Goal: Information Seeking & Learning: Learn about a topic

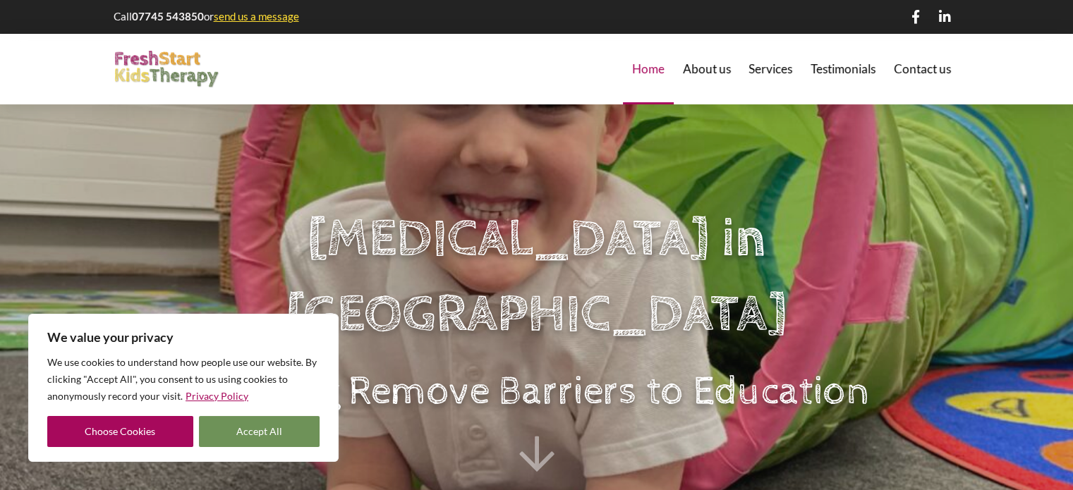
click at [212, 431] on button "Accept All" at bounding box center [259, 431] width 121 height 31
checkbox input "true"
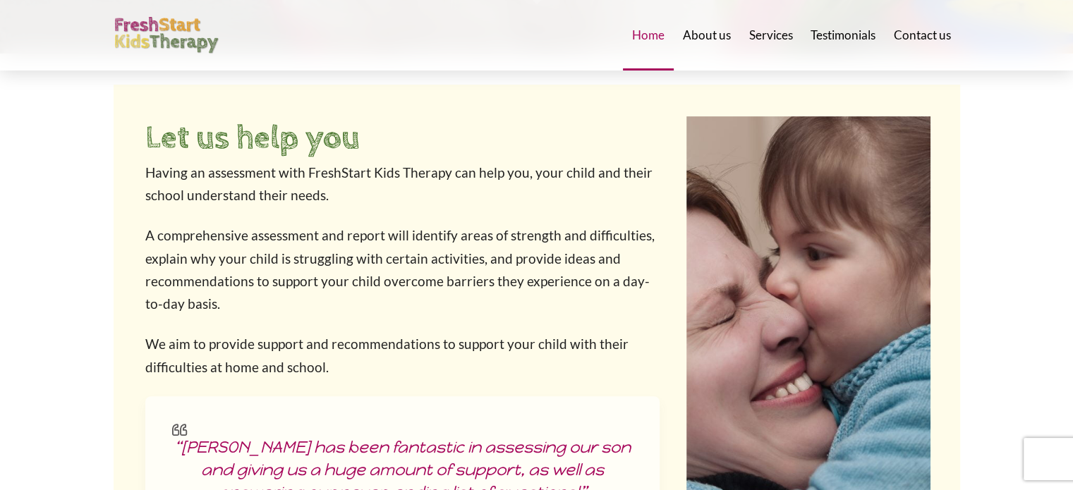
scroll to position [494, 0]
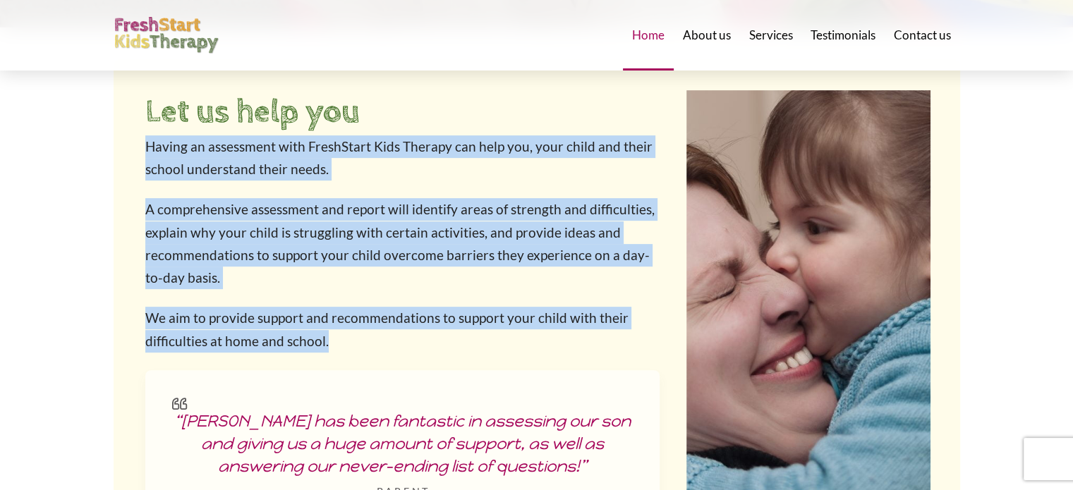
drag, startPoint x: 442, startPoint y: 344, endPoint x: 104, endPoint y: 150, distance: 390.1
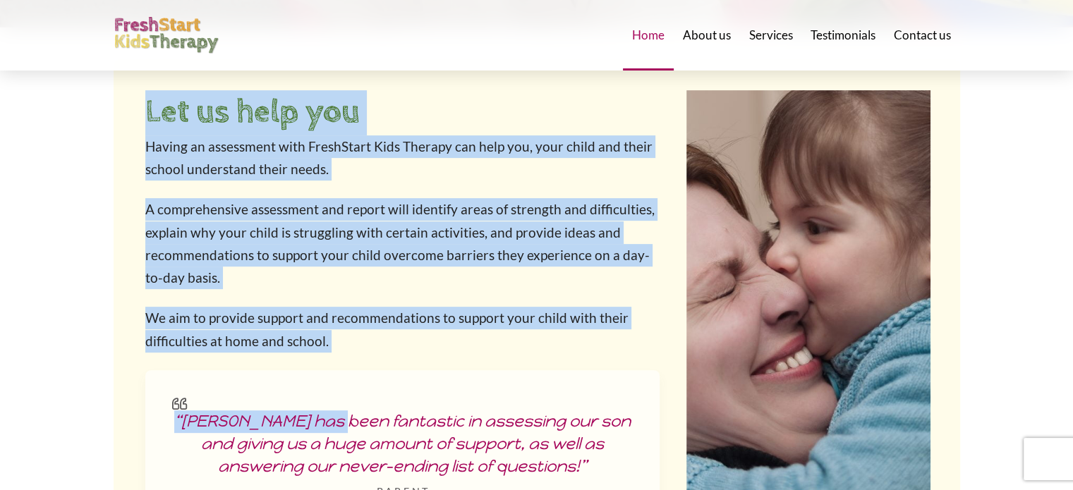
drag, startPoint x: 131, startPoint y: 118, endPoint x: 358, endPoint y: 372, distance: 340.8
click at [358, 372] on div "Let us help you Having an assessment with FreshStart Kids Therapy can help you,…" at bounding box center [537, 315] width 847 height 512
click at [358, 372] on blockquote "“[PERSON_NAME] has been fantastic in assessing our son and giving us a huge amo…" at bounding box center [402, 454] width 514 height 169
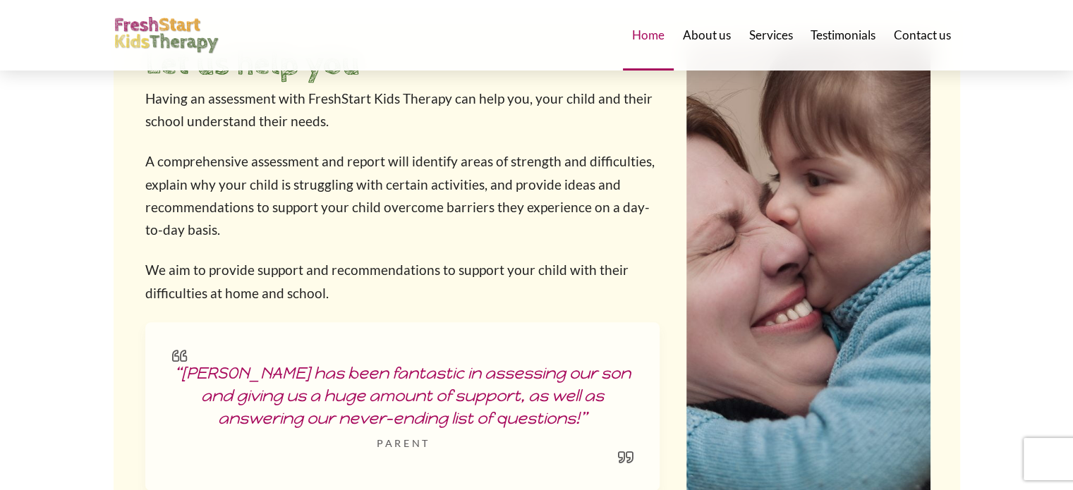
scroll to position [570, 0]
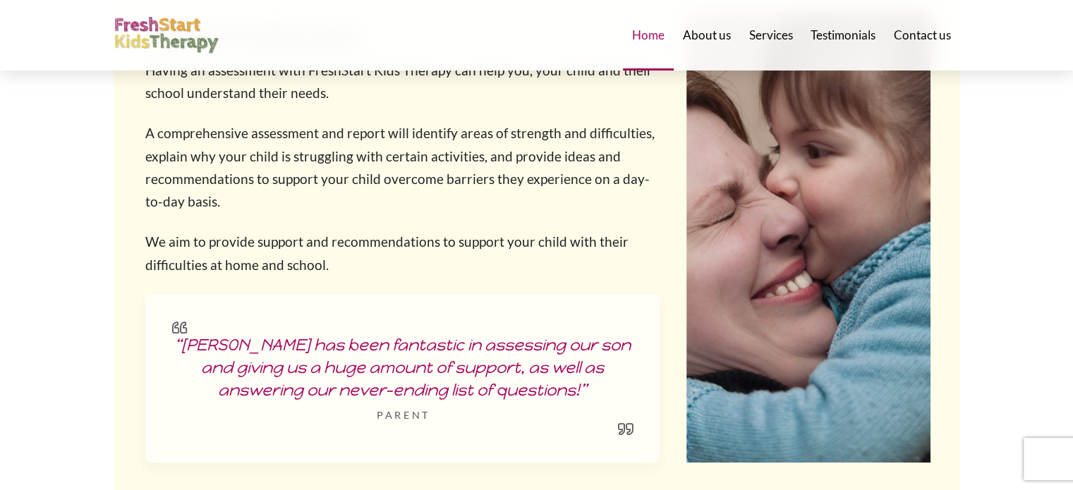
drag, startPoint x: 277, startPoint y: 266, endPoint x: 281, endPoint y: 247, distance: 19.5
click at [281, 247] on p "We aim to provide support and recommendations to support your child with their …" at bounding box center [402, 254] width 514 height 46
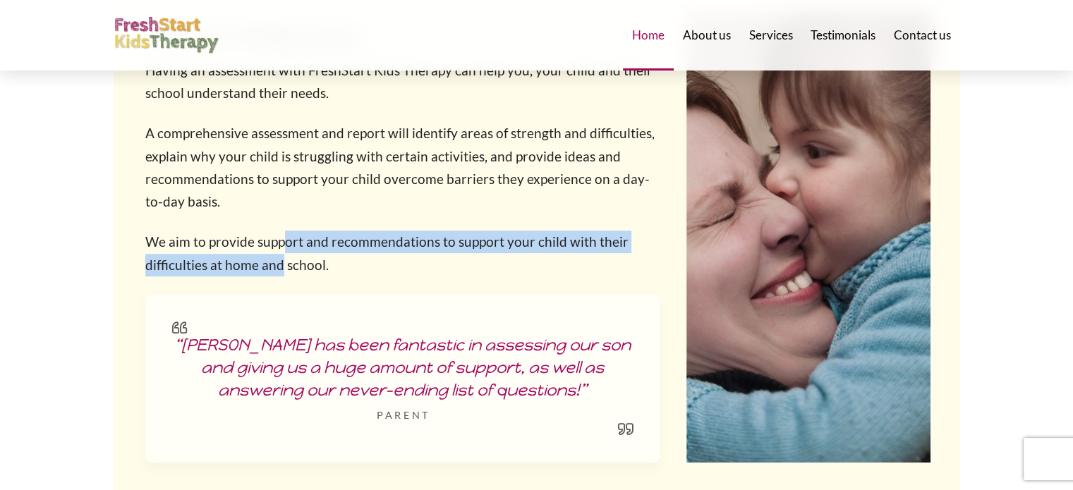
click at [281, 247] on p "We aim to provide support and recommendations to support your child with their …" at bounding box center [402, 254] width 514 height 46
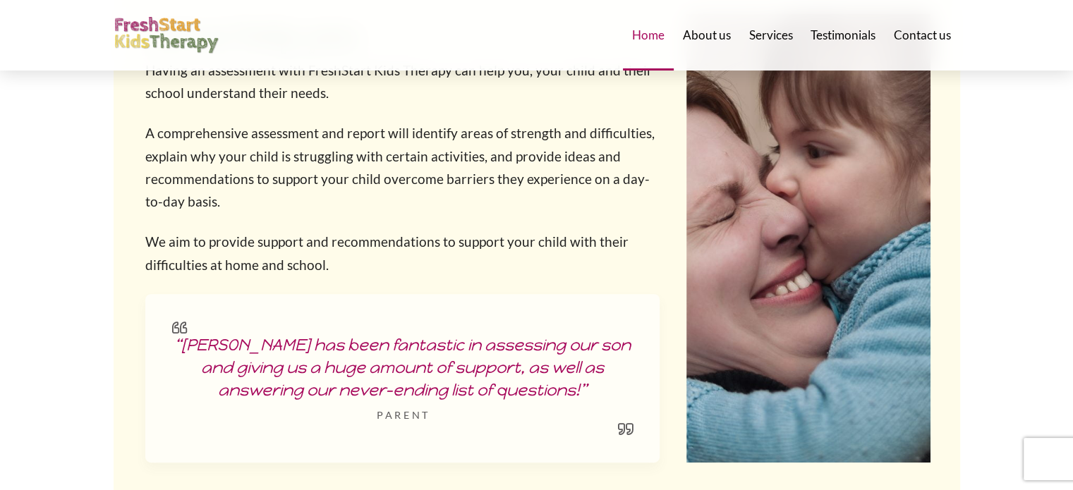
drag, startPoint x: 281, startPoint y: 247, endPoint x: 279, endPoint y: 270, distance: 22.6
click at [279, 270] on p "We aim to provide support and recommendations to support your child with their …" at bounding box center [402, 254] width 514 height 46
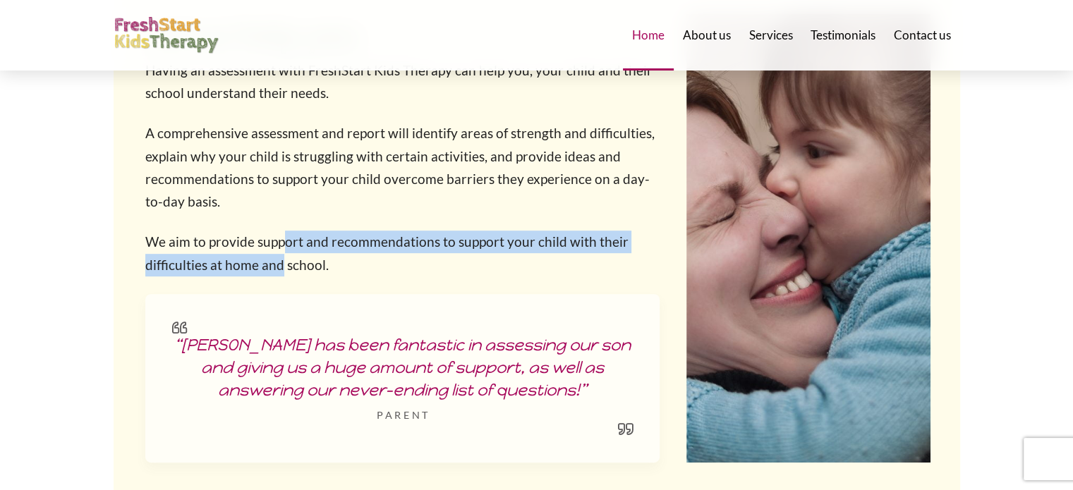
click at [279, 270] on p "We aim to provide support and recommendations to support your child with their …" at bounding box center [402, 254] width 514 height 46
drag, startPoint x: 258, startPoint y: 272, endPoint x: 256, endPoint y: 233, distance: 38.8
click at [256, 233] on p "We aim to provide support and recommendations to support your child with their …" at bounding box center [402, 254] width 514 height 46
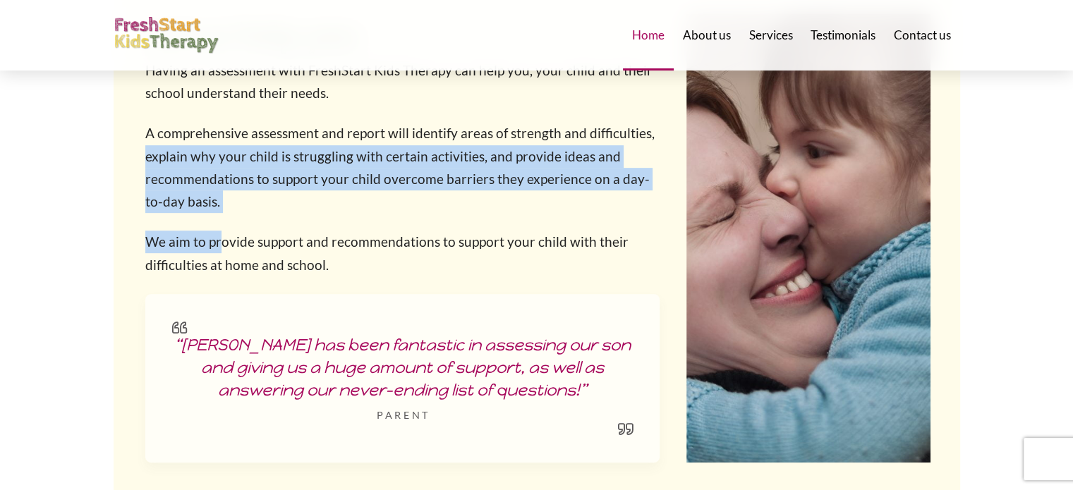
drag, startPoint x: 217, startPoint y: 225, endPoint x: 130, endPoint y: 155, distance: 112.0
click at [130, 155] on div "Let us help you Having an assessment with FreshStart Kids Therapy can help you,…" at bounding box center [537, 238] width 847 height 512
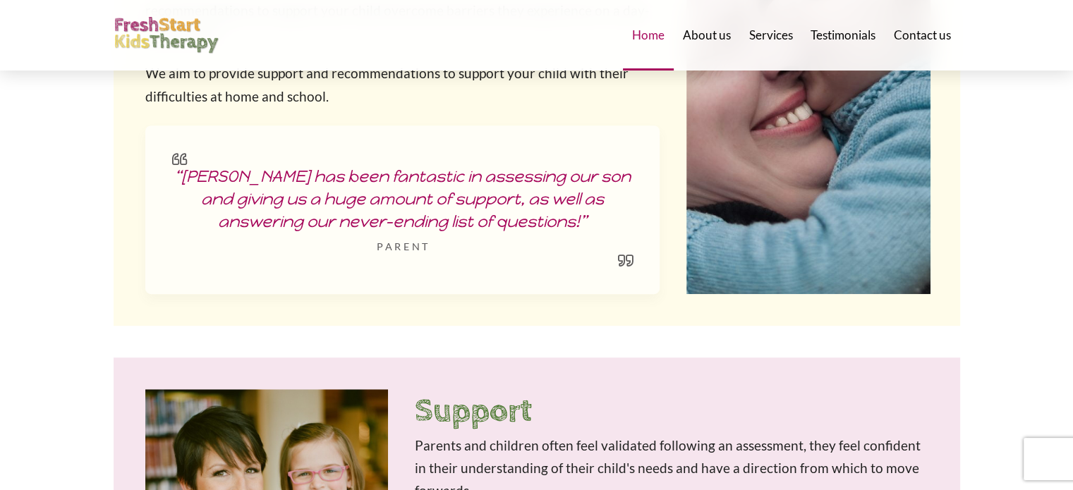
scroll to position [750, 0]
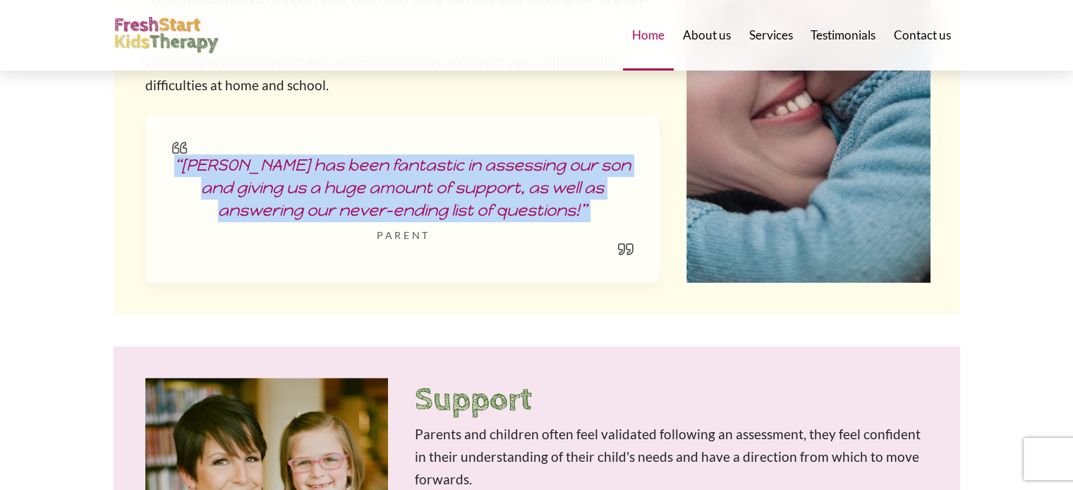
drag, startPoint x: 130, startPoint y: 155, endPoint x: 192, endPoint y: 234, distance: 100.5
click at [192, 234] on div "Let us help you Having an assessment with FreshStart Kids Therapy can help you,…" at bounding box center [537, 58] width 847 height 512
click at [192, 234] on footer "parent" at bounding box center [402, 235] width 461 height 13
drag, startPoint x: 192, startPoint y: 234, endPoint x: 164, endPoint y: 163, distance: 76.7
click at [164, 163] on blockquote "“[PERSON_NAME] has been fantastic in assessing our son and giving us a huge amo…" at bounding box center [402, 198] width 514 height 169
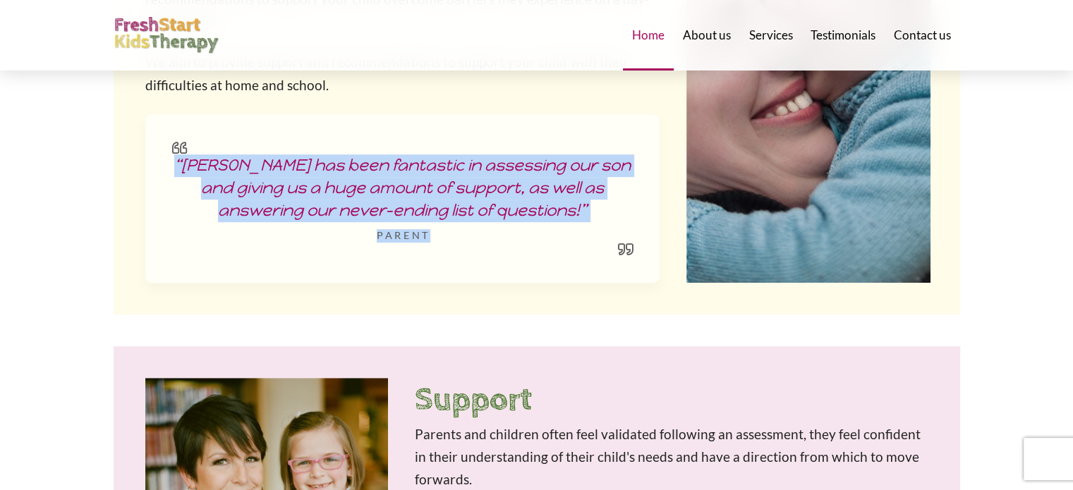
click at [164, 163] on blockquote "“[PERSON_NAME] has been fantastic in assessing our son and giving us a huge amo…" at bounding box center [402, 198] width 514 height 169
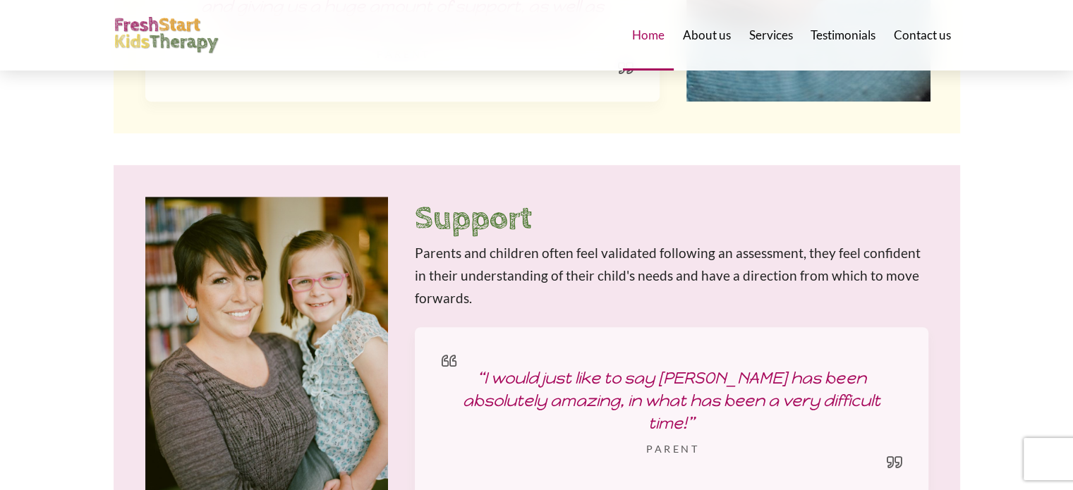
scroll to position [934, 0]
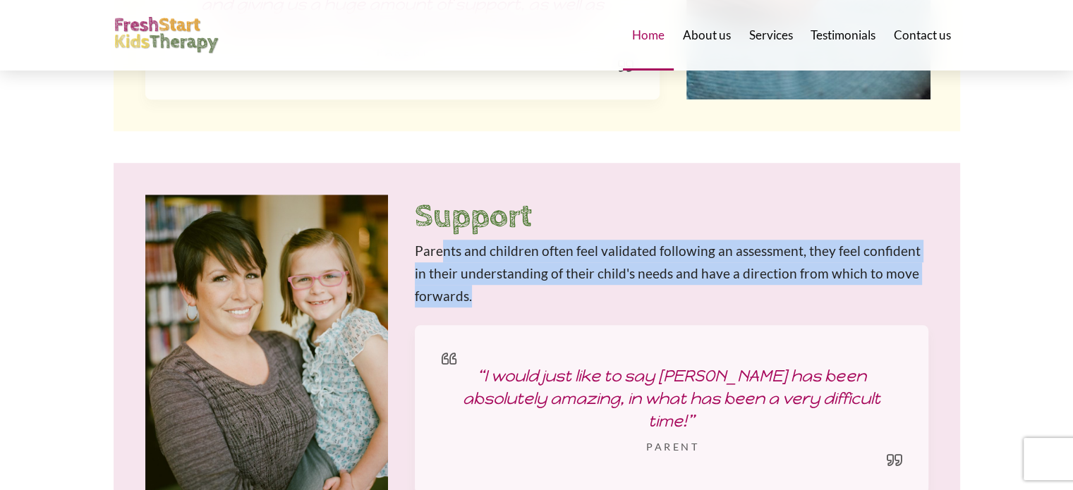
drag, startPoint x: 536, startPoint y: 287, endPoint x: 439, endPoint y: 253, distance: 103.1
click at [439, 253] on p "Parents and children often feel validated following an assessment, they feel co…" at bounding box center [671, 274] width 513 height 68
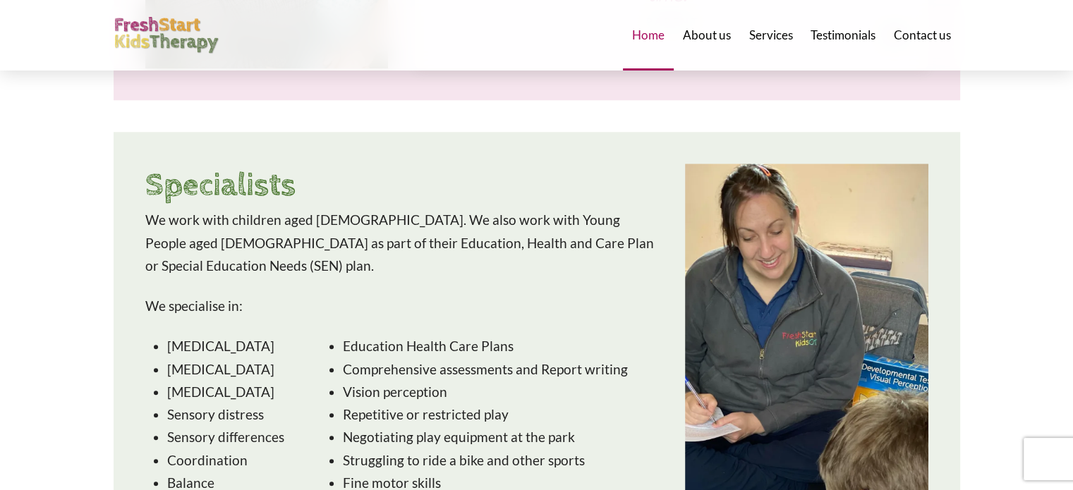
scroll to position [1360, 0]
click at [439, 294] on p "We specialise in:" at bounding box center [401, 305] width 513 height 23
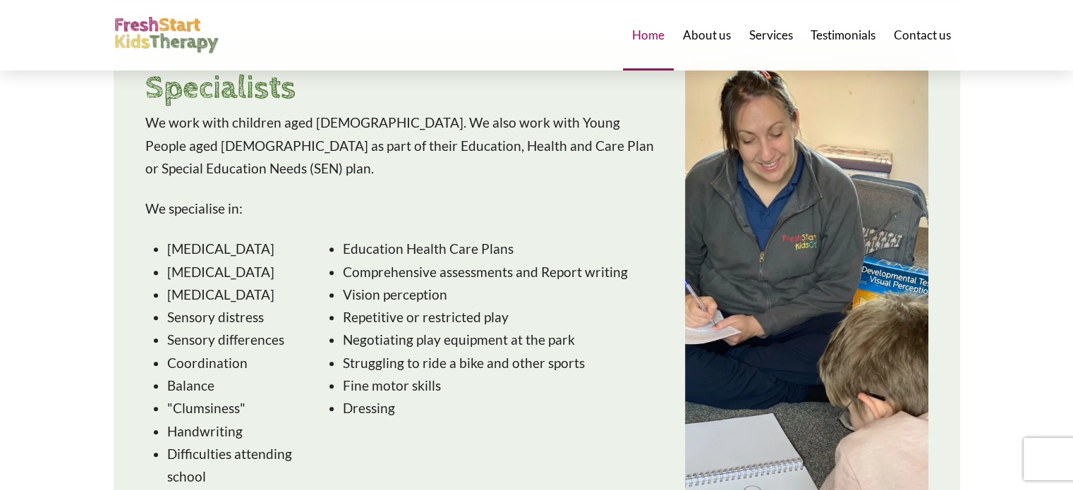
scroll to position [1466, 0]
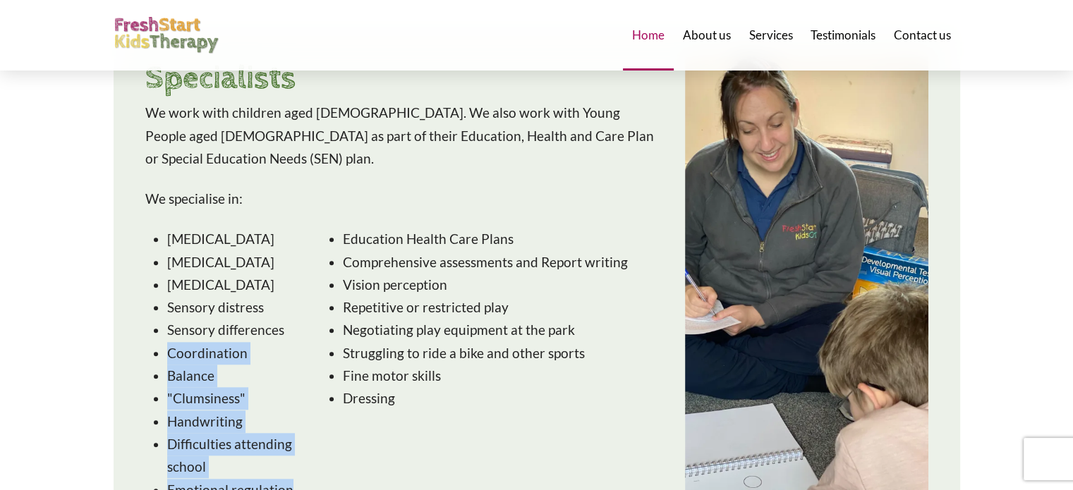
drag, startPoint x: 152, startPoint y: 310, endPoint x: 308, endPoint y: 438, distance: 201.6
click at [308, 438] on div "[MEDICAL_DATA] [MEDICAL_DATA] [MEDICAL_DATA] Sensory distress Sensory differenc…" at bounding box center [401, 374] width 526 height 305
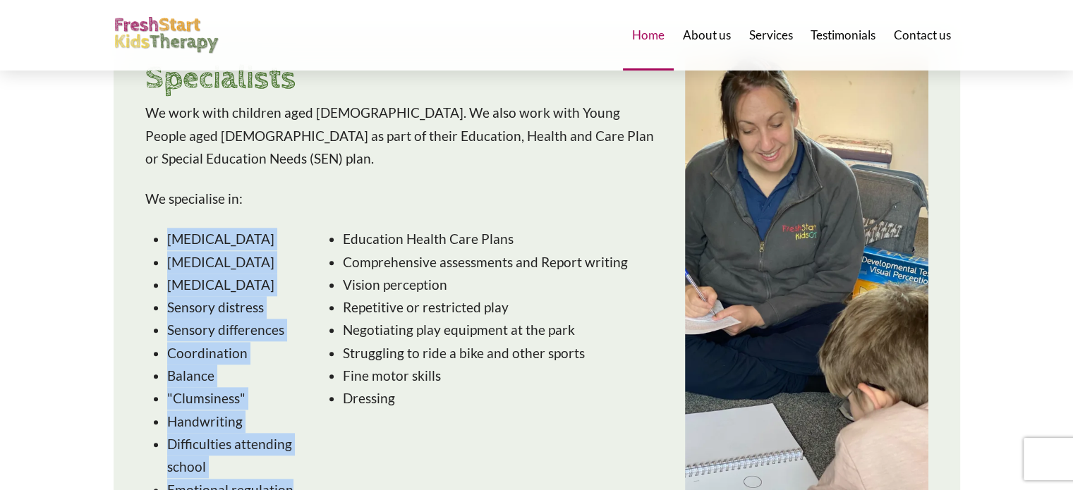
drag, startPoint x: 308, startPoint y: 438, endPoint x: 145, endPoint y: 178, distance: 307.2
click at [145, 222] on div "[MEDICAL_DATA] [MEDICAL_DATA] [MEDICAL_DATA] Sensory distress Sensory differenc…" at bounding box center [401, 374] width 526 height 305
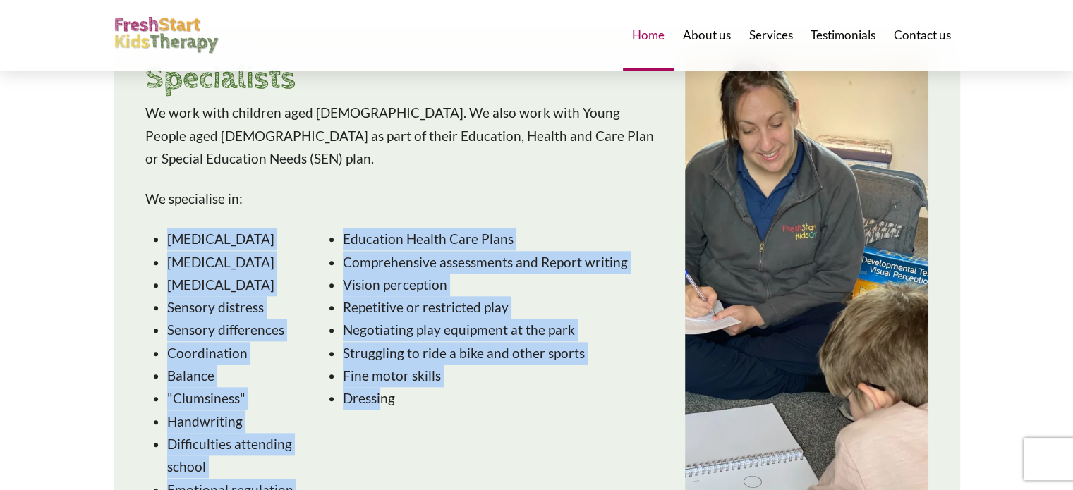
drag, startPoint x: 145, startPoint y: 178, endPoint x: 384, endPoint y: 414, distance: 336.3
click at [384, 414] on div "[MEDICAL_DATA] [MEDICAL_DATA] [MEDICAL_DATA] Sensory distress Sensory differenc…" at bounding box center [401, 374] width 526 height 305
click at [384, 414] on div "Education Health Care Plans Comprehensive assessments and Report writing Vision…" at bounding box center [488, 373] width 337 height 291
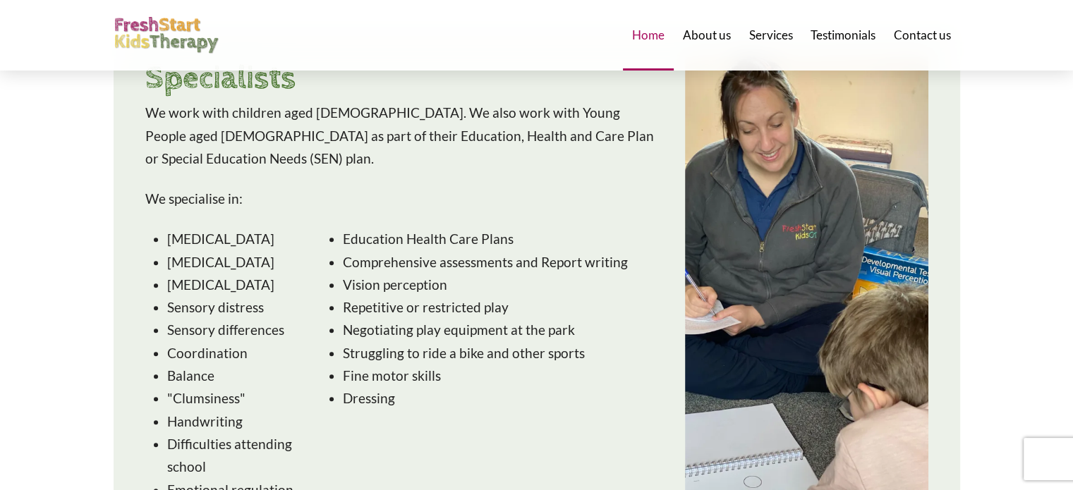
drag, startPoint x: 384, startPoint y: 414, endPoint x: 383, endPoint y: 401, distance: 13.4
click at [383, 401] on div "Education Health Care Plans Comprehensive assessments and Report writing Vision…" at bounding box center [488, 373] width 337 height 291
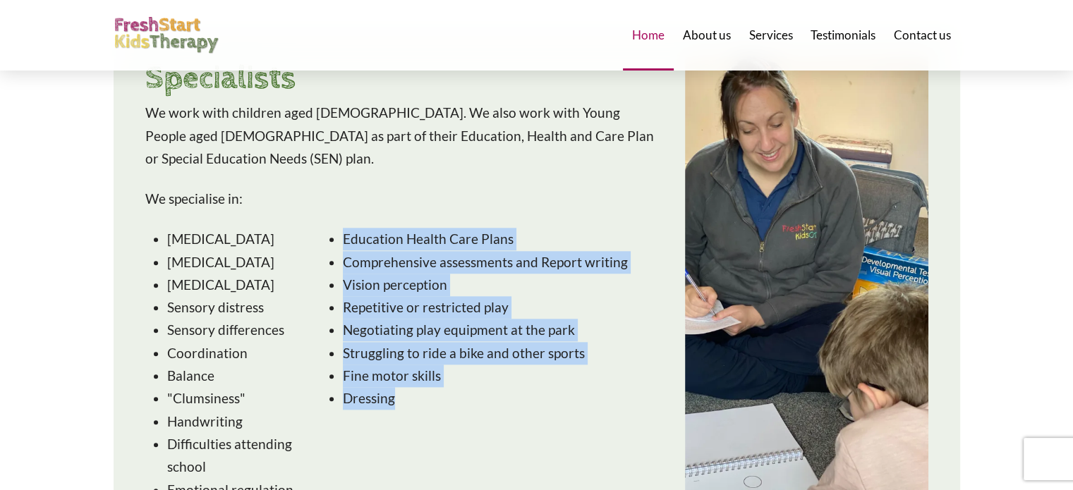
drag, startPoint x: 330, startPoint y: 179, endPoint x: 447, endPoint y: 381, distance: 234.3
click at [447, 381] on div "[MEDICAL_DATA] [MEDICAL_DATA] [MEDICAL_DATA] Sensory distress Sensory differenc…" at bounding box center [401, 374] width 526 height 305
click at [447, 381] on div "Education Health Care Plans Comprehensive assessments and Report writing Vision…" at bounding box center [488, 373] width 337 height 291
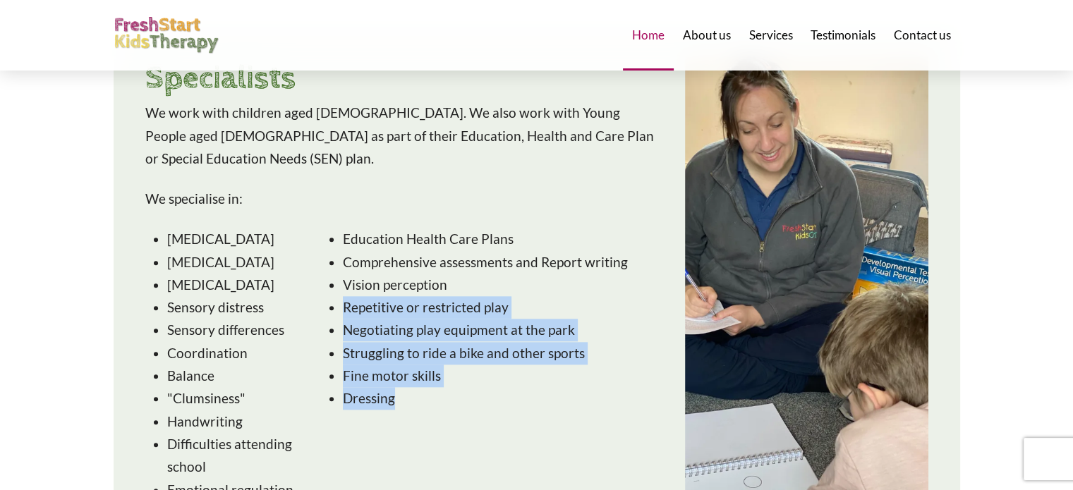
drag, startPoint x: 447, startPoint y: 381, endPoint x: 337, endPoint y: 248, distance: 172.8
click at [337, 248] on div "Education Health Care Plans Comprehensive assessments and Report writing Vision…" at bounding box center [488, 373] width 337 height 291
click at [337, 248] on div "Education Health Care Plans Comprehensive assessments and Report writing Vision…" at bounding box center [488, 319] width 337 height 182
drag, startPoint x: 337, startPoint y: 248, endPoint x: 428, endPoint y: 370, distance: 152.1
click at [428, 370] on div "Education Health Care Plans Comprehensive assessments and Report writing Vision…" at bounding box center [488, 373] width 337 height 291
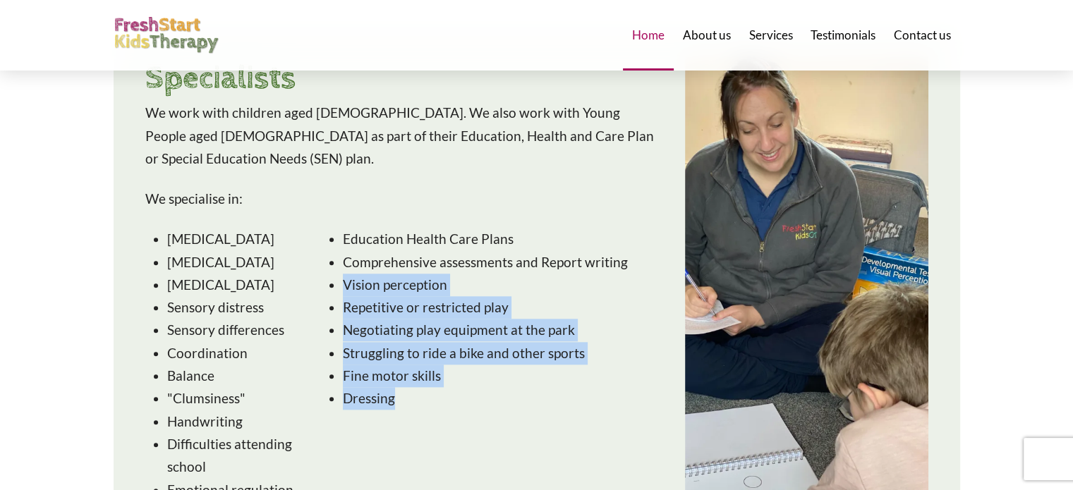
click at [428, 370] on div "Education Health Care Plans Comprehensive assessments and Report writing Vision…" at bounding box center [488, 373] width 337 height 291
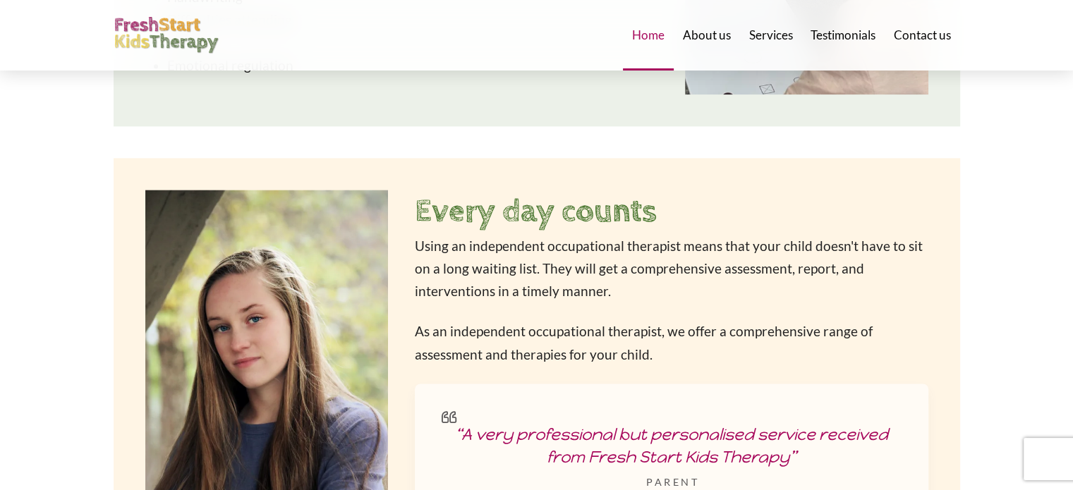
scroll to position [1893, 0]
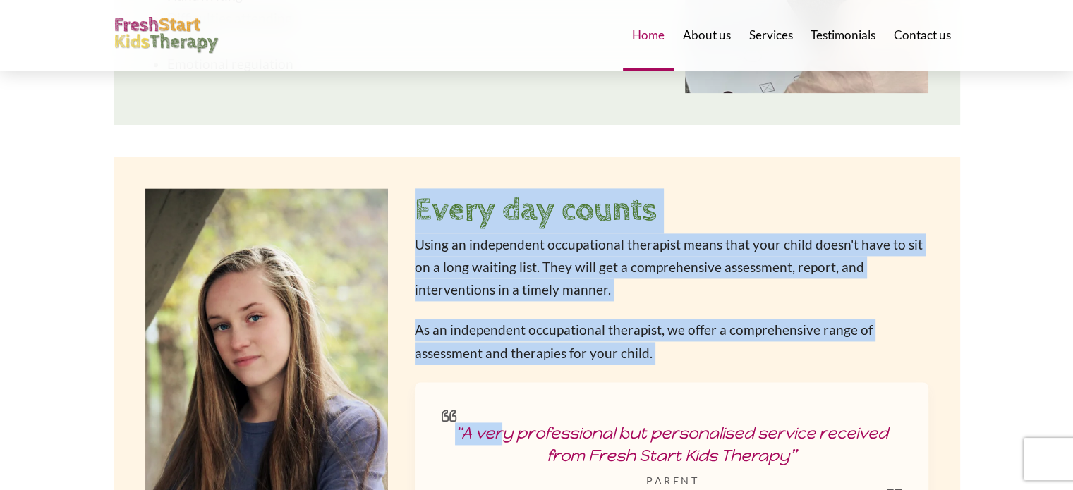
drag, startPoint x: 390, startPoint y: 143, endPoint x: 499, endPoint y: 324, distance: 211.8
click at [499, 324] on div "Every day counts Using an independent occupational therapist means that your ch…" at bounding box center [537, 392] width 810 height 422
click at [499, 324] on div "Every day counts Using an independent occupational therapist means that your ch…" at bounding box center [671, 392] width 513 height 409
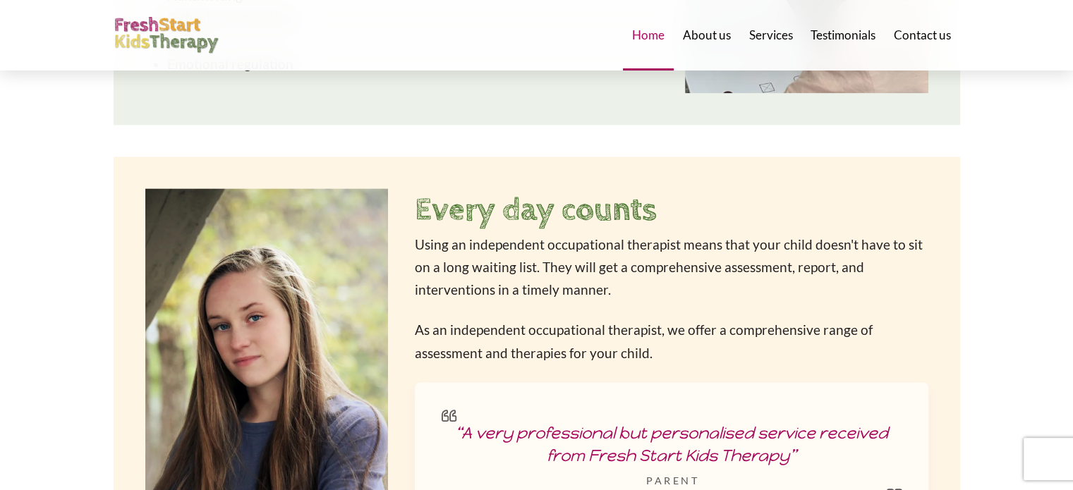
drag, startPoint x: 502, startPoint y: 315, endPoint x: 502, endPoint y: 296, distance: 19.1
click at [502, 319] on p "As an independent occupational therapist, we offer a comprehensive range of ass…" at bounding box center [671, 342] width 513 height 46
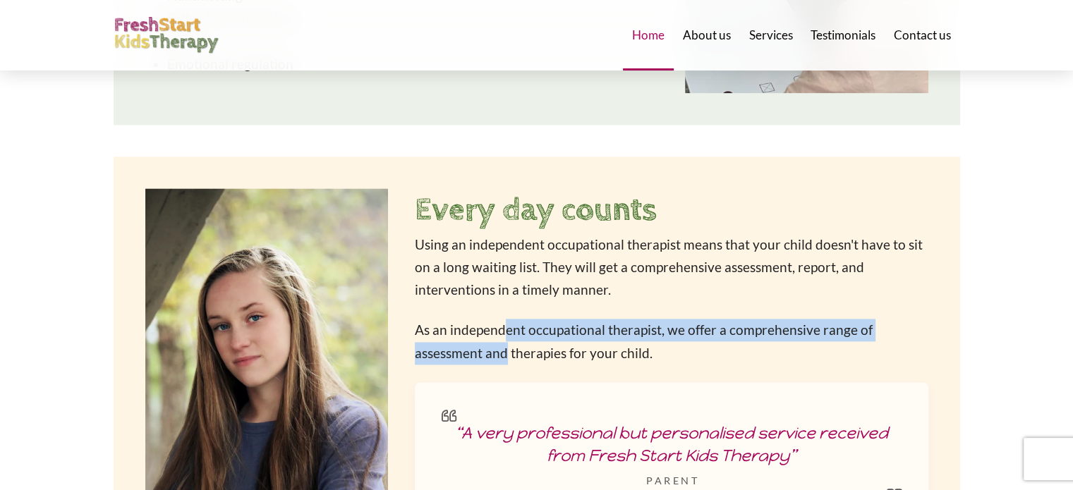
drag, startPoint x: 502, startPoint y: 290, endPoint x: 505, endPoint y: 320, distance: 29.8
click at [505, 320] on div "Every day counts Using an independent occupational therapist means that your ch…" at bounding box center [671, 392] width 513 height 409
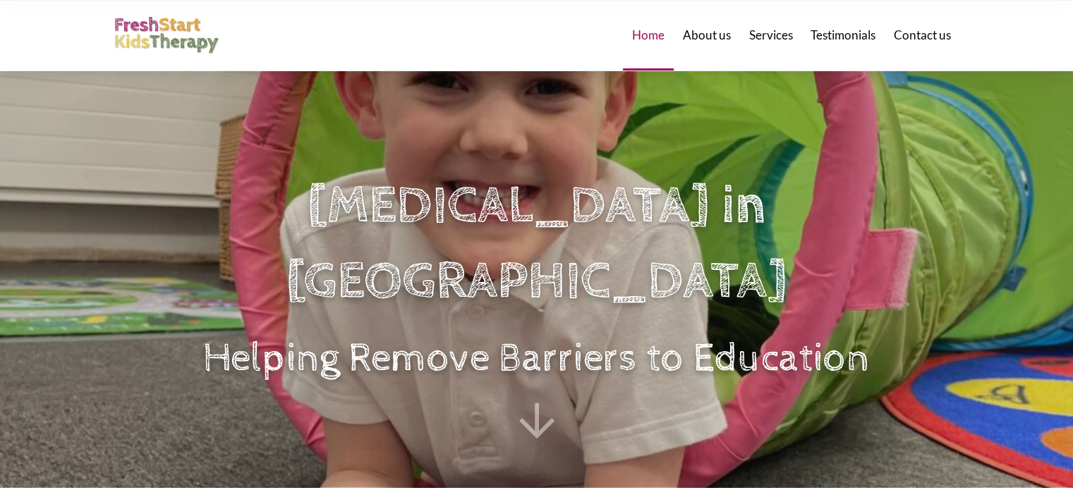
scroll to position [0, 0]
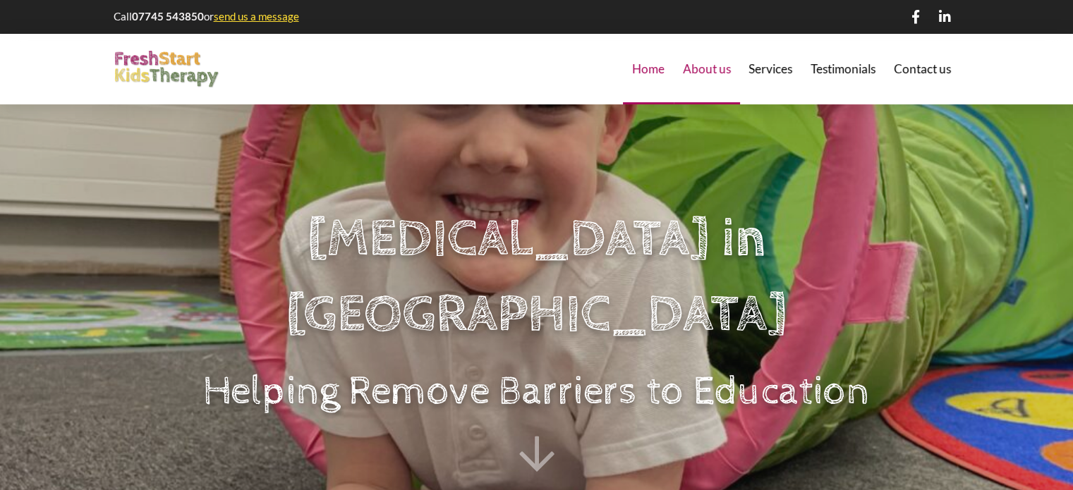
click at [721, 78] on div "About us" at bounding box center [707, 69] width 66 height 71
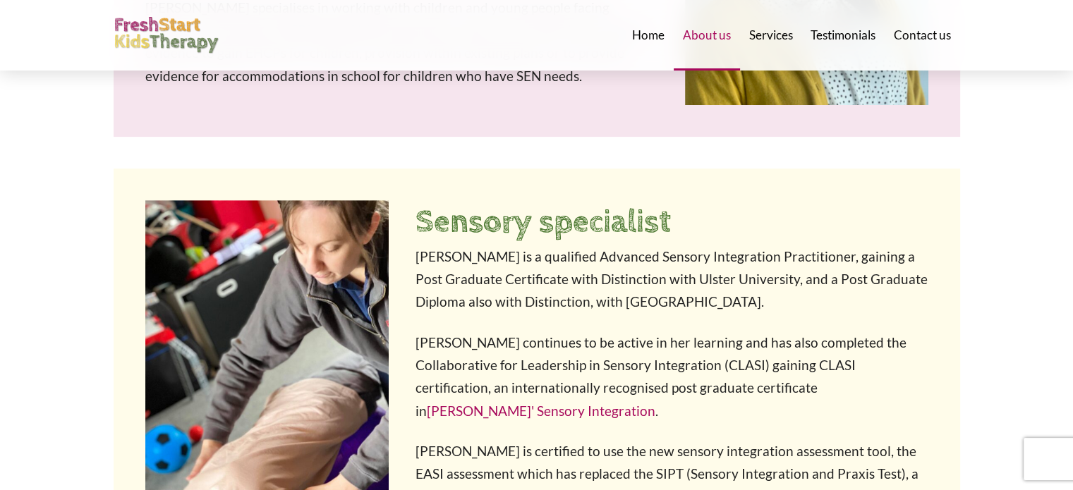
scroll to position [562, 0]
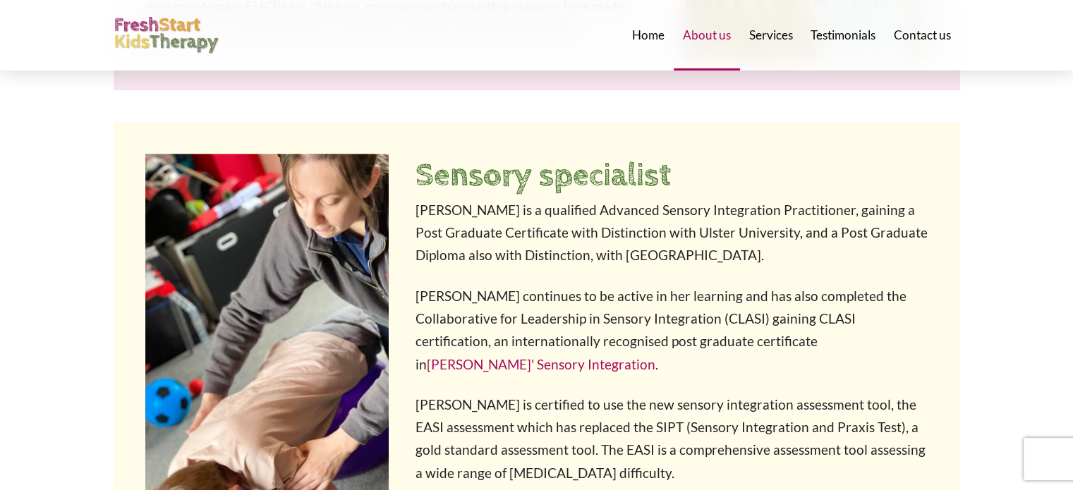
click at [899, 347] on p "Kerry continues to be active in her learning and has also completed the Collabo…" at bounding box center [673, 330] width 514 height 91
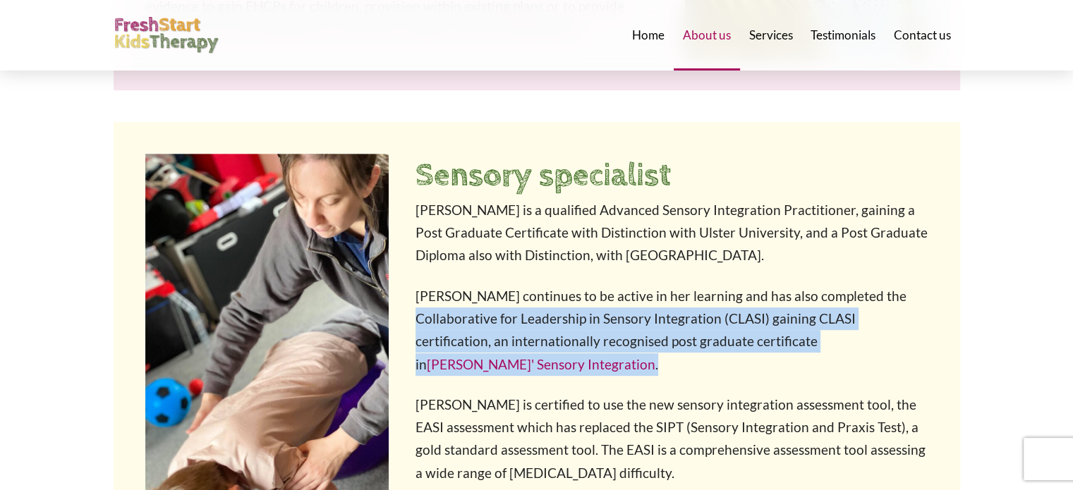
drag, startPoint x: 899, startPoint y: 347, endPoint x: 881, endPoint y: 284, distance: 66.1
click at [881, 285] on p "Kerry continues to be active in her learning and has also completed the Collabo…" at bounding box center [673, 330] width 514 height 91
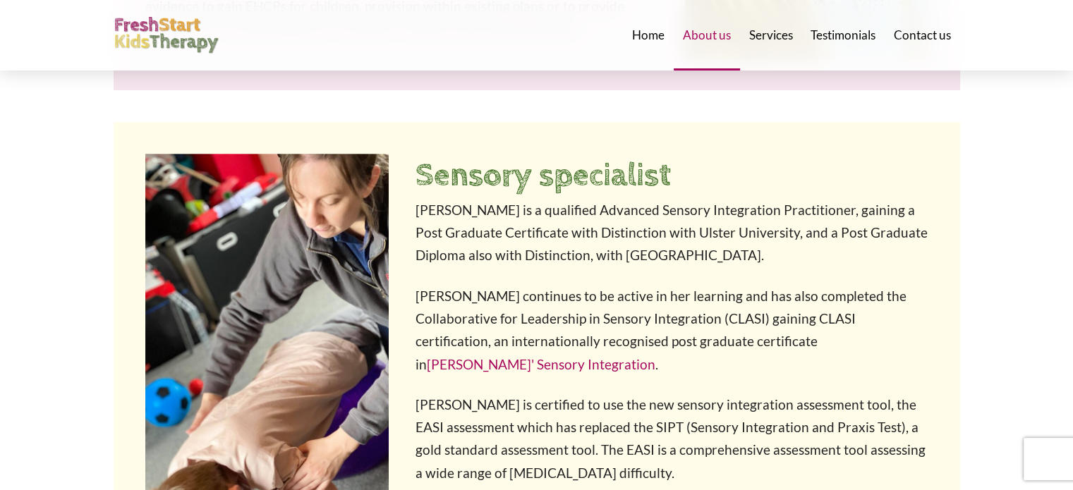
click at [865, 317] on p "Kerry continues to be active in her learning and has also completed the Collabo…" at bounding box center [673, 330] width 514 height 91
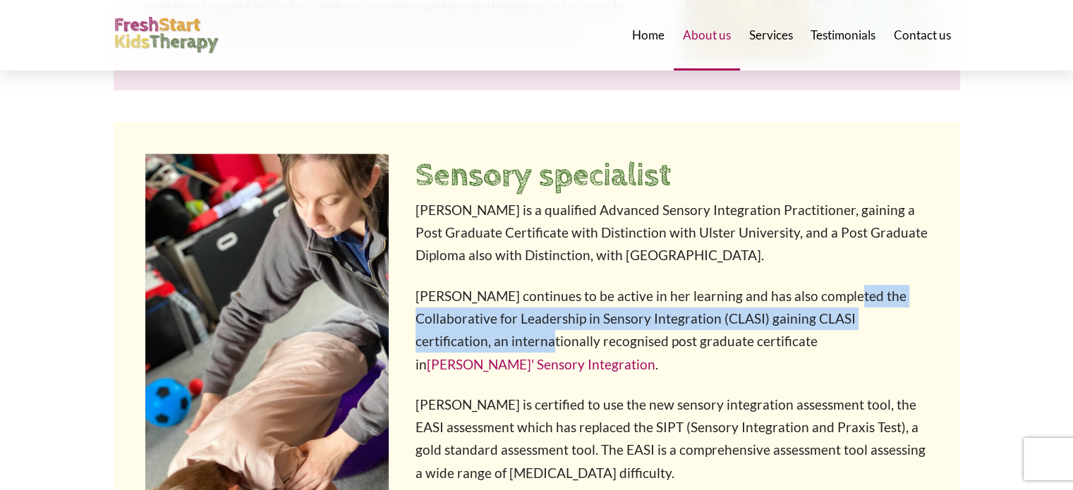
drag, startPoint x: 865, startPoint y: 317, endPoint x: 867, endPoint y: 298, distance: 19.2
click at [867, 298] on p "Kerry continues to be active in her learning and has also completed the Collabo…" at bounding box center [673, 330] width 514 height 91
drag, startPoint x: 867, startPoint y: 298, endPoint x: 866, endPoint y: 315, distance: 17.7
click at [866, 315] on p "Kerry continues to be active in her learning and has also completed the Collabo…" at bounding box center [673, 330] width 514 height 91
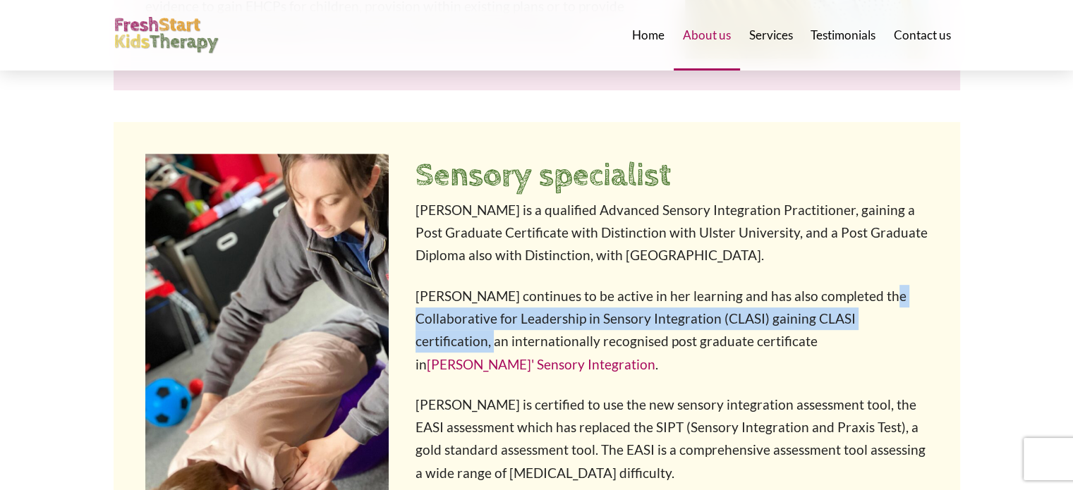
click at [866, 315] on p "Kerry continues to be active in her learning and has also completed the Collabo…" at bounding box center [673, 330] width 514 height 91
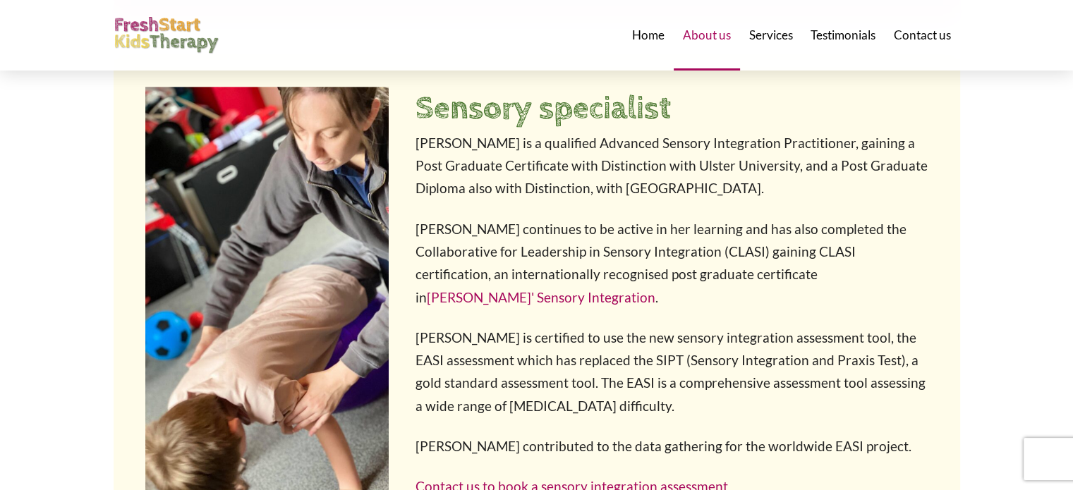
scroll to position [629, 0]
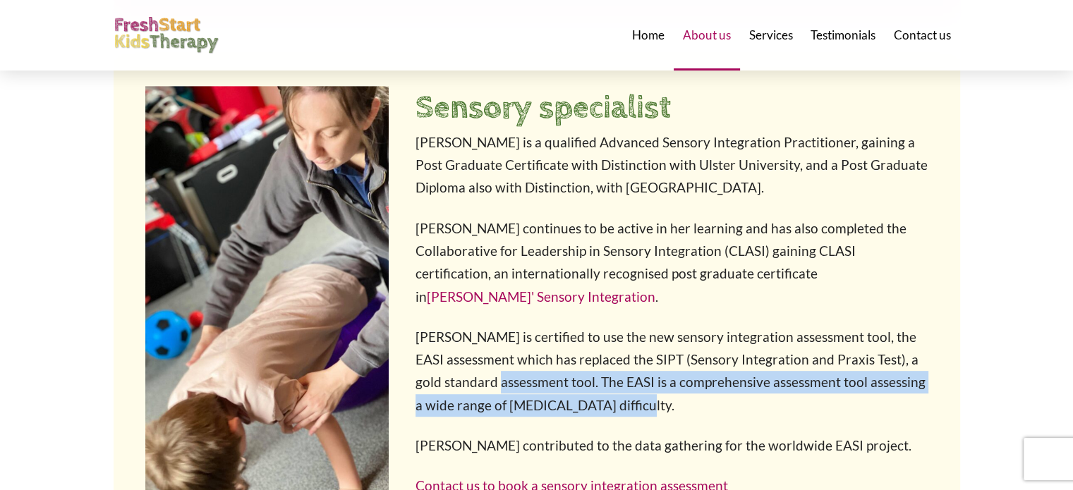
drag, startPoint x: 778, startPoint y: 380, endPoint x: 521, endPoint y: 357, distance: 257.8
click at [521, 357] on p "Kerry is certified to use the new sensory integration assessment tool, the EASI…" at bounding box center [673, 371] width 514 height 91
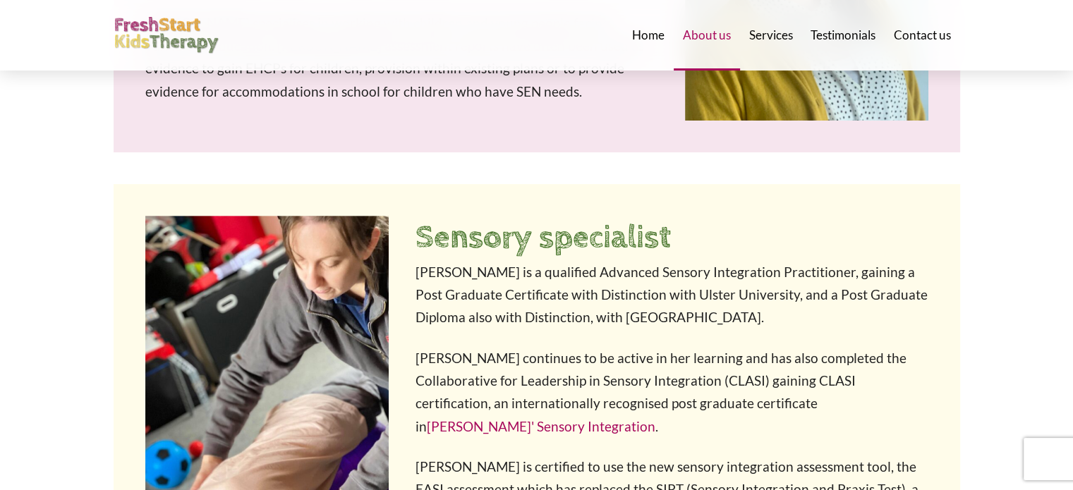
scroll to position [0, 0]
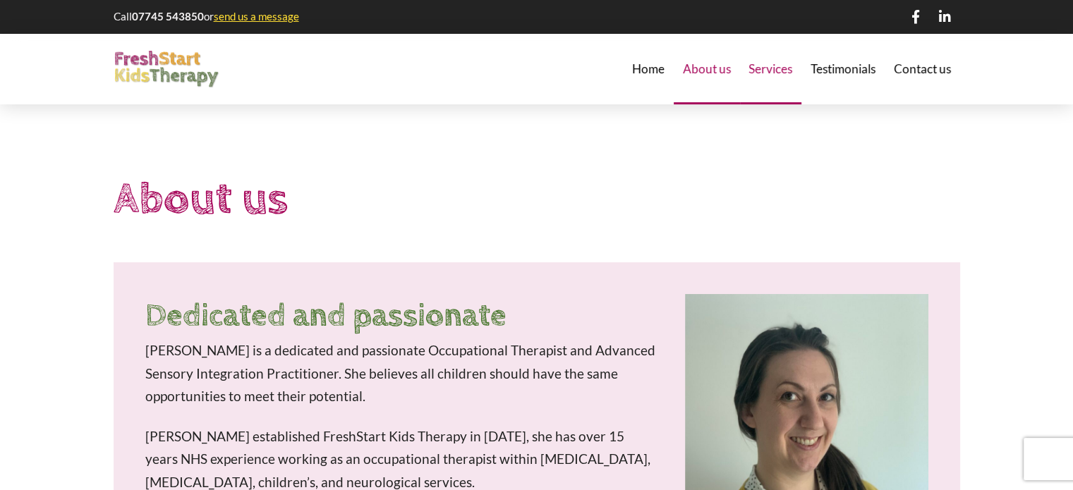
click at [759, 71] on span "Services" at bounding box center [771, 69] width 44 height 12
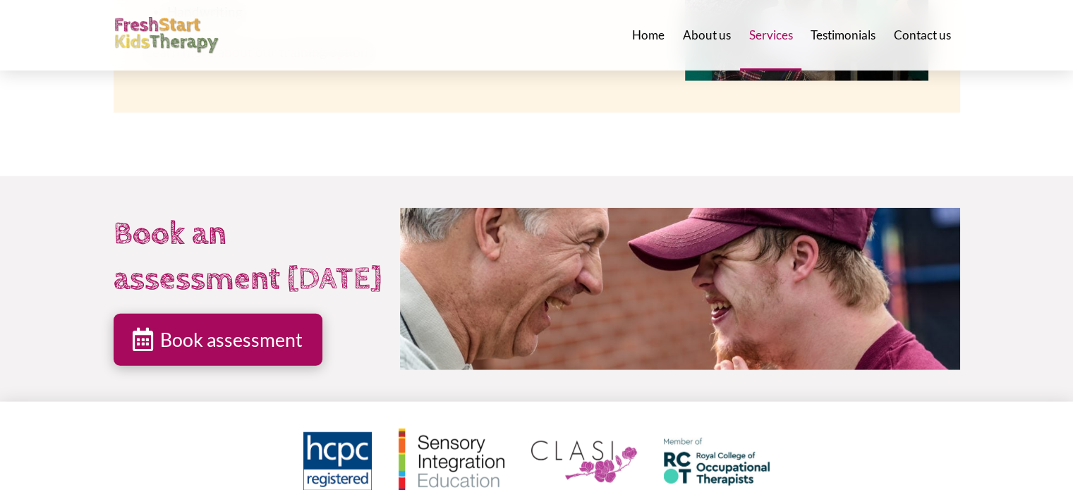
scroll to position [3664, 0]
